Goal: Task Accomplishment & Management: Complete application form

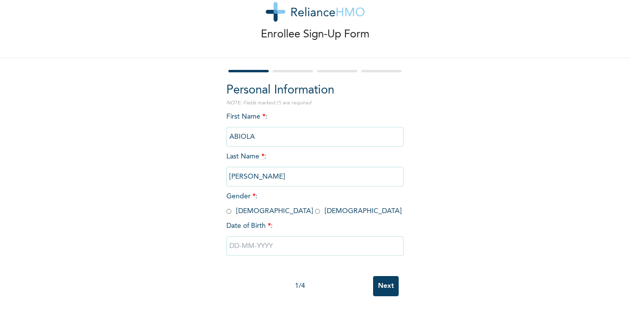
scroll to position [36, 0]
click at [222, 199] on div "Personal Information NOTE: Fields marked (*) are required First Name * : [PERSO…" at bounding box center [315, 184] width 197 height 253
click at [229, 203] on span "Gender * : [DEMOGRAPHIC_DATA] [DEMOGRAPHIC_DATA]" at bounding box center [314, 204] width 175 height 22
click at [227, 207] on input "radio" at bounding box center [229, 211] width 5 height 9
radio input "true"
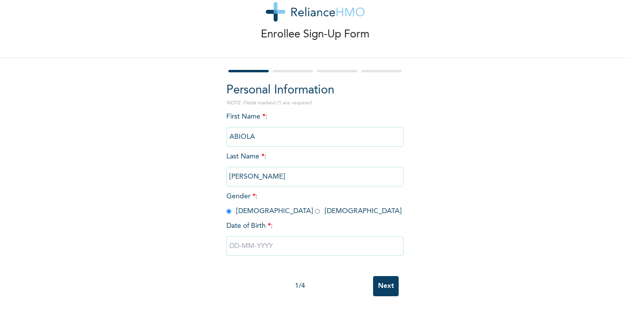
click at [249, 241] on input "text" at bounding box center [315, 246] width 177 height 20
select select "8"
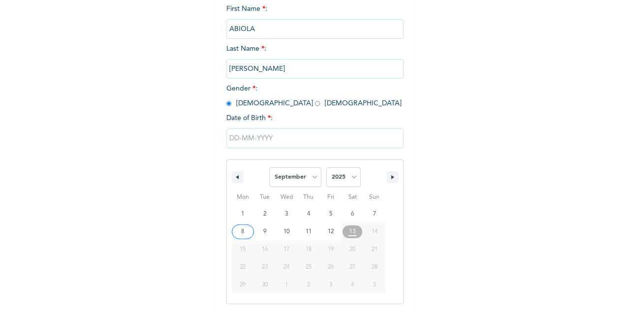
scroll to position [137, 0]
click at [349, 175] on select "2025 2024 2023 2022 2021 2020 2019 2018 2017 2016 2015 2014 2013 2012 2011 2010…" at bounding box center [344, 176] width 34 height 20
select select "2000"
click at [327, 167] on select "2025 2024 2023 2022 2021 2020 2019 2018 2017 2016 2015 2014 2013 2012 2011 2010…" at bounding box center [344, 176] width 34 height 20
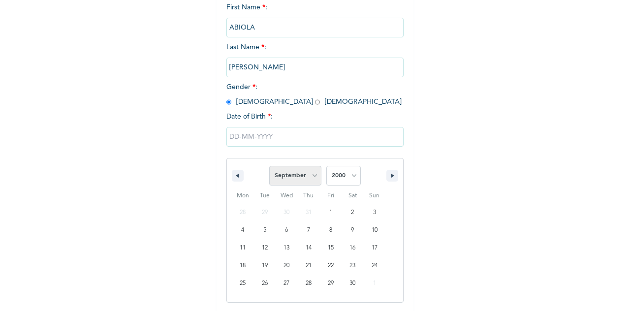
click at [306, 172] on select "January February March April May June July August September October November De…" at bounding box center [295, 176] width 52 height 20
select select "5"
click at [269, 167] on select "January February March April May June July August September October November De…" at bounding box center [295, 176] width 52 height 20
type input "[DATE]"
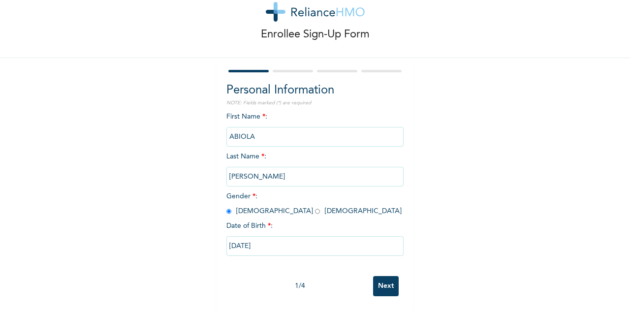
scroll to position [36, 0]
click at [386, 276] on input "Next" at bounding box center [386, 286] width 26 height 20
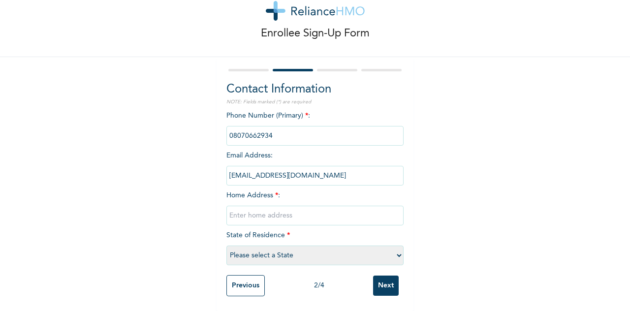
click at [319, 206] on input "text" at bounding box center [315, 216] width 177 height 20
type input "G"
type input "@"
type input "[STREET_ADDRESS]"
click at [301, 251] on select "Please select a State [PERSON_NAME] (FCT) [PERSON_NAME] Ibom [GEOGRAPHIC_DATA] …" at bounding box center [315, 256] width 177 height 20
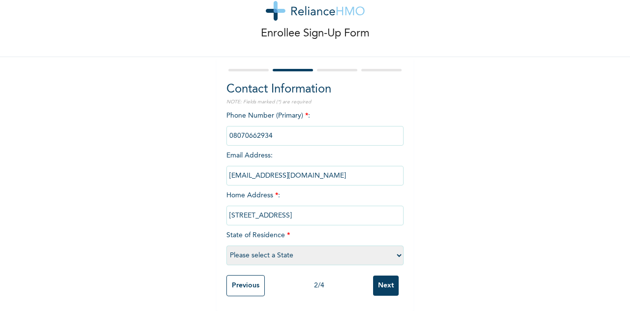
select select "15"
click at [227, 246] on select "Please select a State [PERSON_NAME] (FCT) [PERSON_NAME] Ibom [GEOGRAPHIC_DATA] …" at bounding box center [315, 256] width 177 height 20
click at [379, 276] on input "Next" at bounding box center [386, 286] width 26 height 20
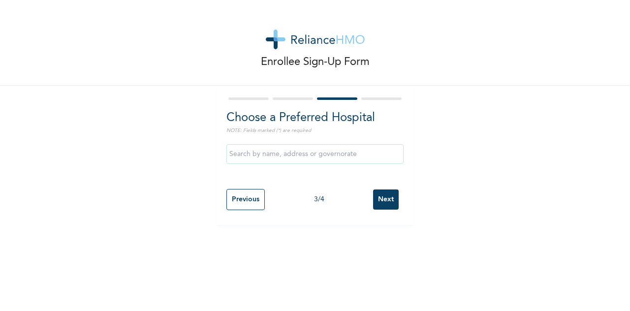
scroll to position [0, 0]
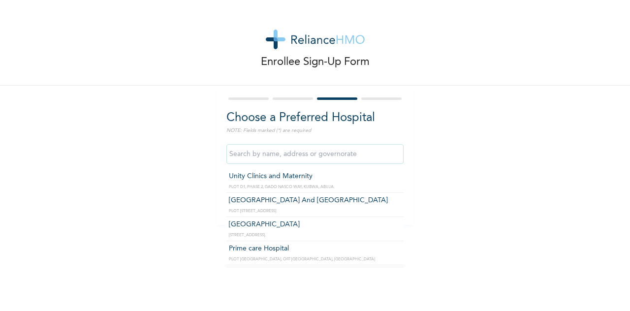
click at [315, 158] on input "text" at bounding box center [315, 154] width 177 height 20
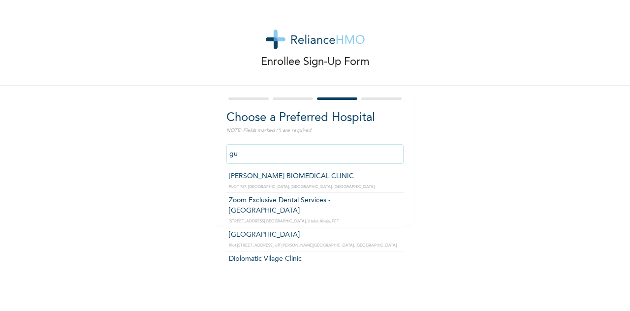
type input "g"
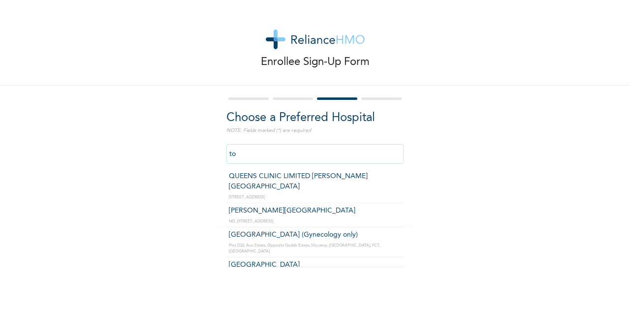
type input "t"
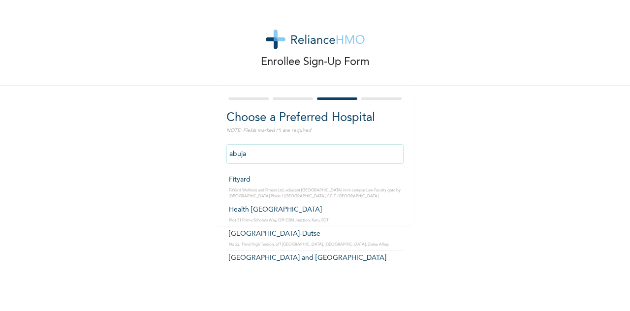
scroll to position [2108, 0]
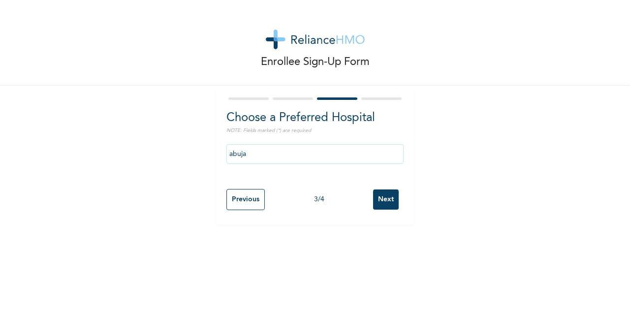
click at [443, 232] on div "Enrollee Sign-Up Form Choose a Preferred Hospital NOTE: Fields marked (*) are r…" at bounding box center [315, 155] width 630 height 311
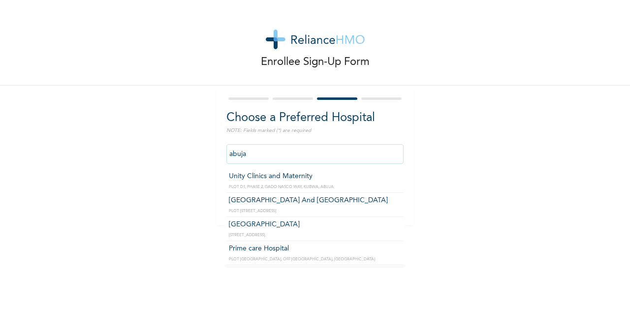
click at [380, 162] on input "abuja" at bounding box center [315, 154] width 177 height 20
type input "a"
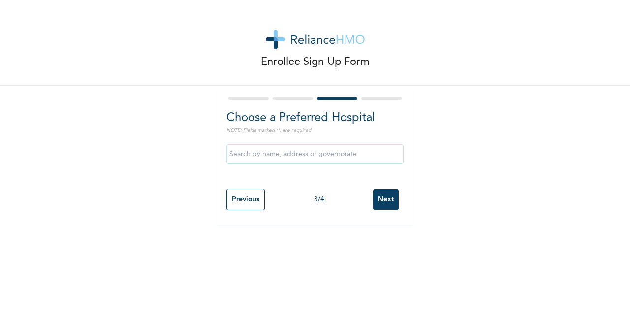
click at [423, 171] on div "Enrollee Sign-Up Form Choose a Preferred Hospital NOTE: Fields marked (*) are r…" at bounding box center [315, 112] width 630 height 225
click at [383, 203] on input "Next" at bounding box center [386, 200] width 26 height 20
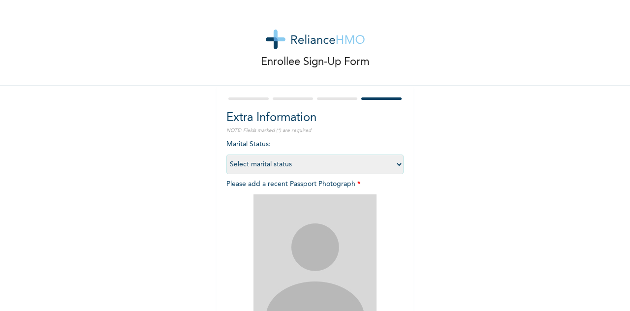
click at [350, 157] on select "Select marital status [DEMOGRAPHIC_DATA] Married [DEMOGRAPHIC_DATA] Widow/[DEMO…" at bounding box center [315, 165] width 177 height 20
select select "1"
click at [227, 155] on select "Select marital status [DEMOGRAPHIC_DATA] Married [DEMOGRAPHIC_DATA] Widow/[DEMO…" at bounding box center [315, 165] width 177 height 20
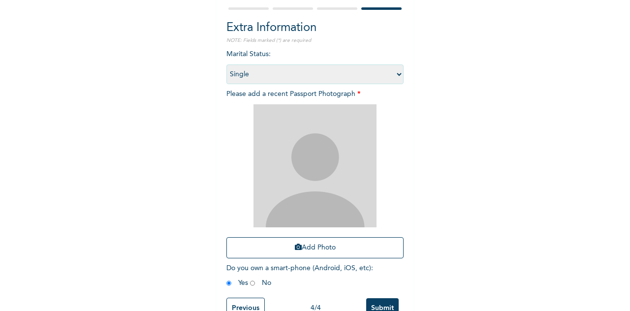
scroll to position [121, 0]
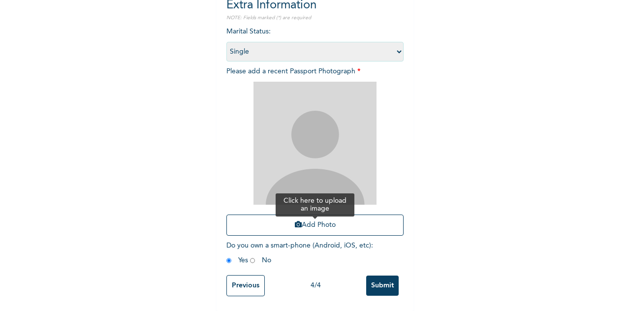
click at [334, 217] on button "Add Photo" at bounding box center [315, 225] width 177 height 21
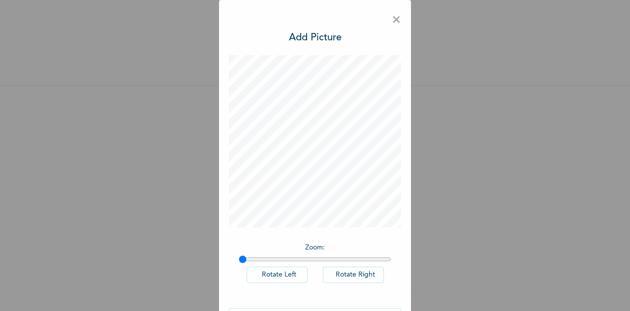
scroll to position [32, 0]
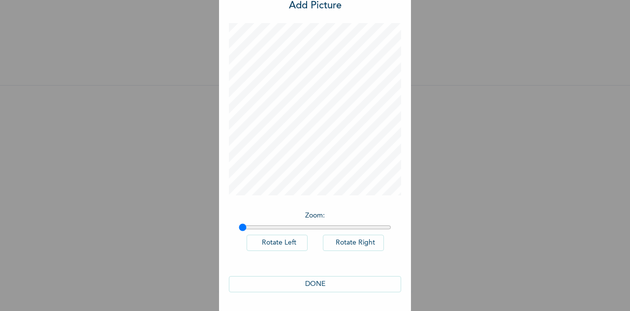
click at [322, 279] on button "DONE" at bounding box center [315, 284] width 172 height 16
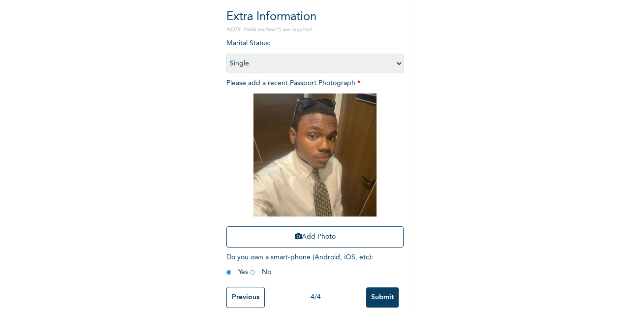
scroll to position [121, 0]
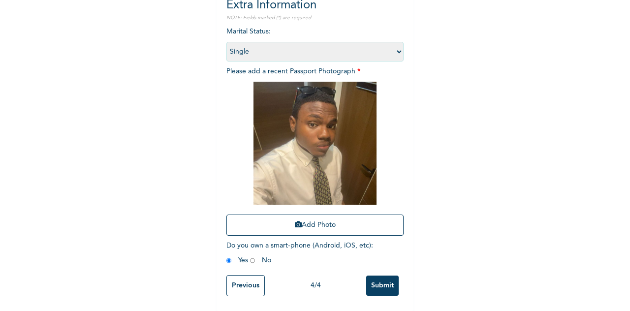
click at [376, 280] on input "Submit" at bounding box center [382, 286] width 33 height 20
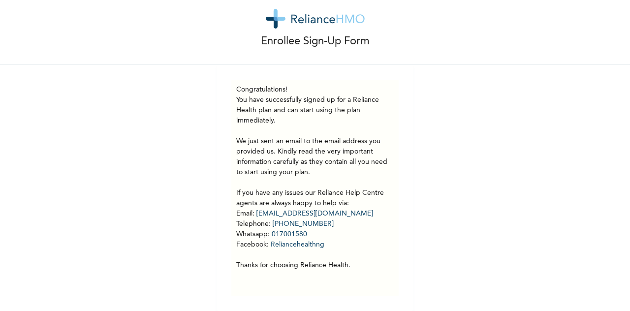
scroll to position [28, 0]
